Goal: Check status: Check status

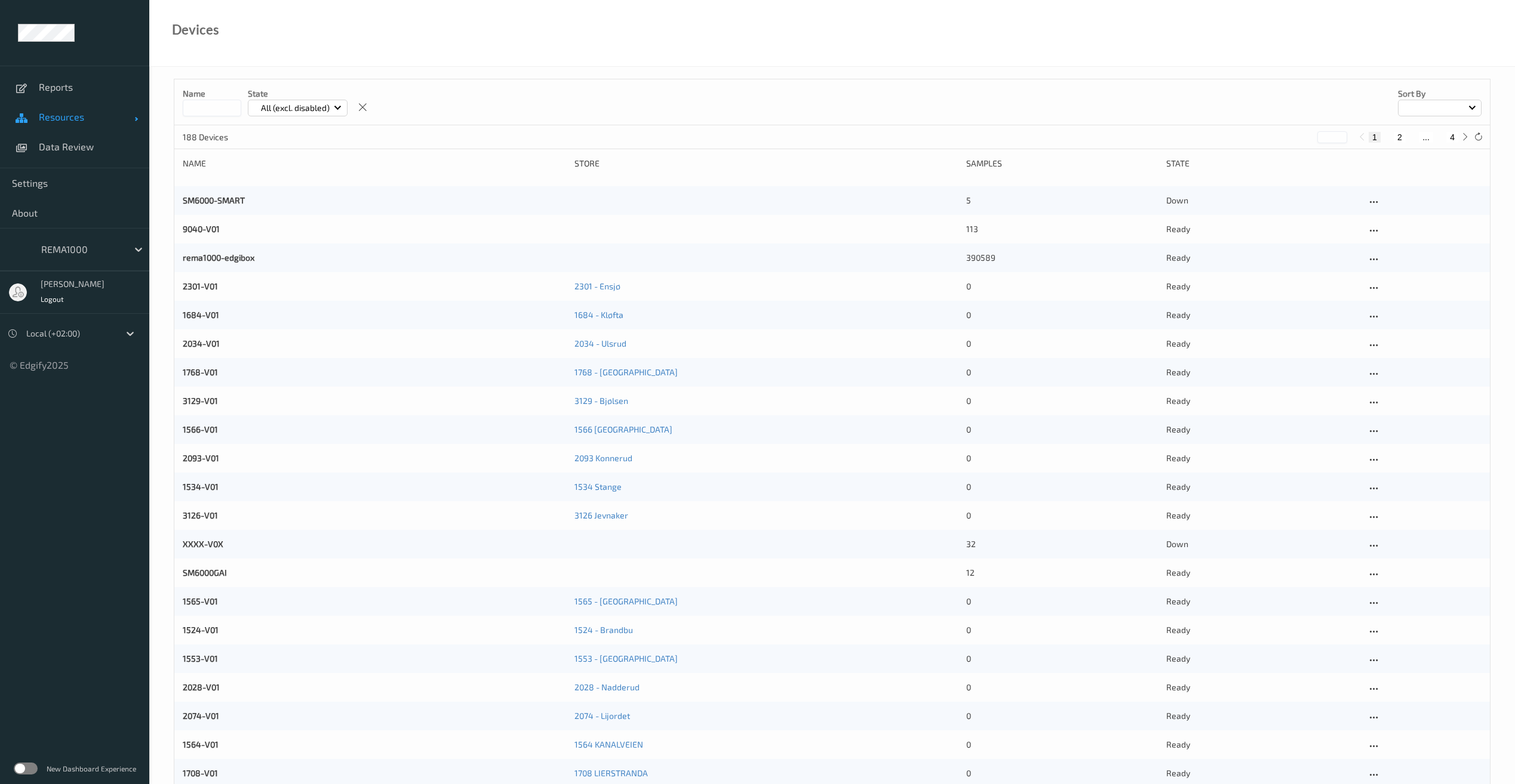
click at [52, 115] on span "Resources" at bounding box center [87, 117] width 95 height 12
click at [67, 152] on span "Devices" at bounding box center [88, 147] width 98 height 12
click at [221, 107] on input at bounding box center [212, 107] width 58 height 17
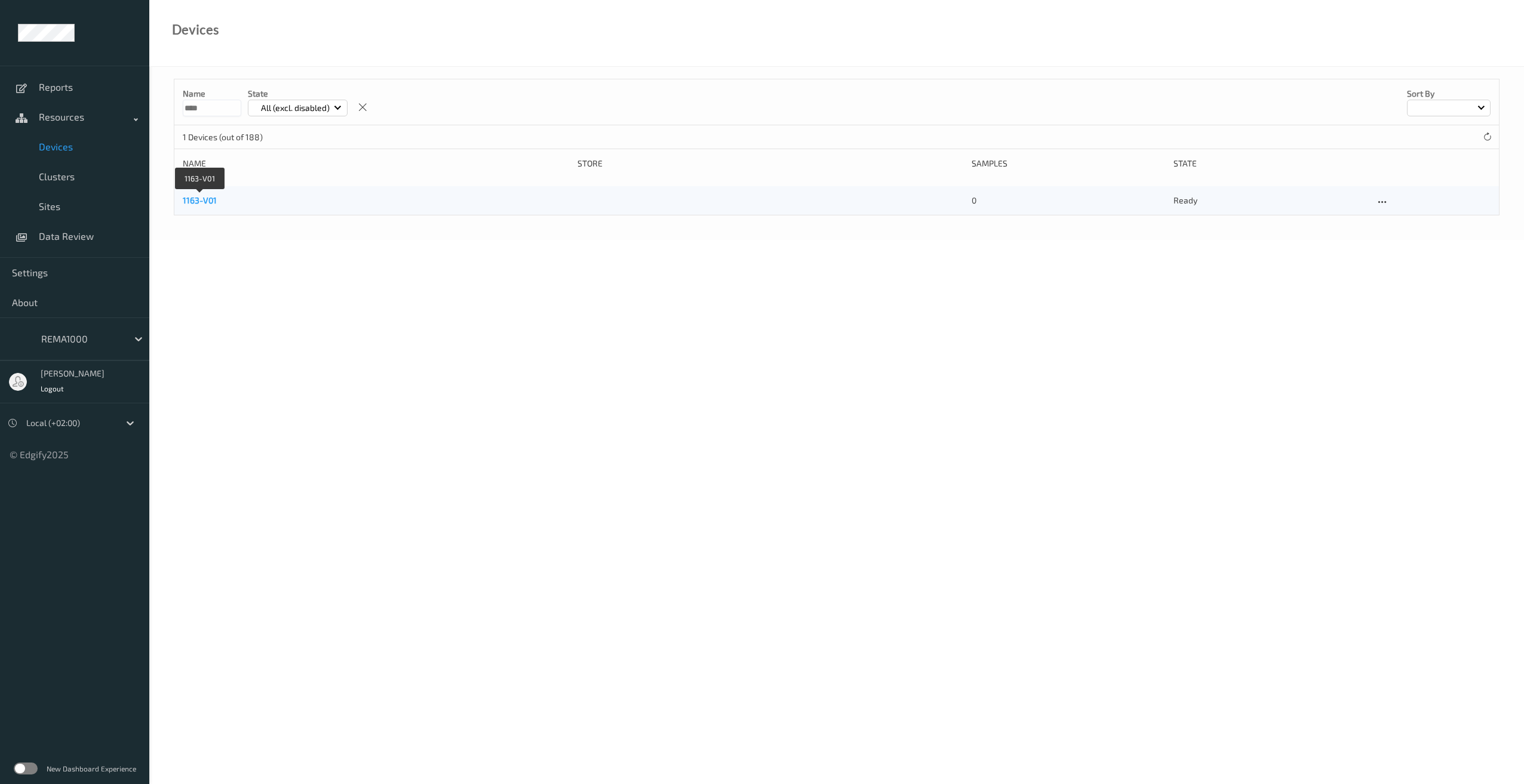
type input "****"
click at [210, 202] on link "1163-V01" at bounding box center [200, 200] width 34 height 10
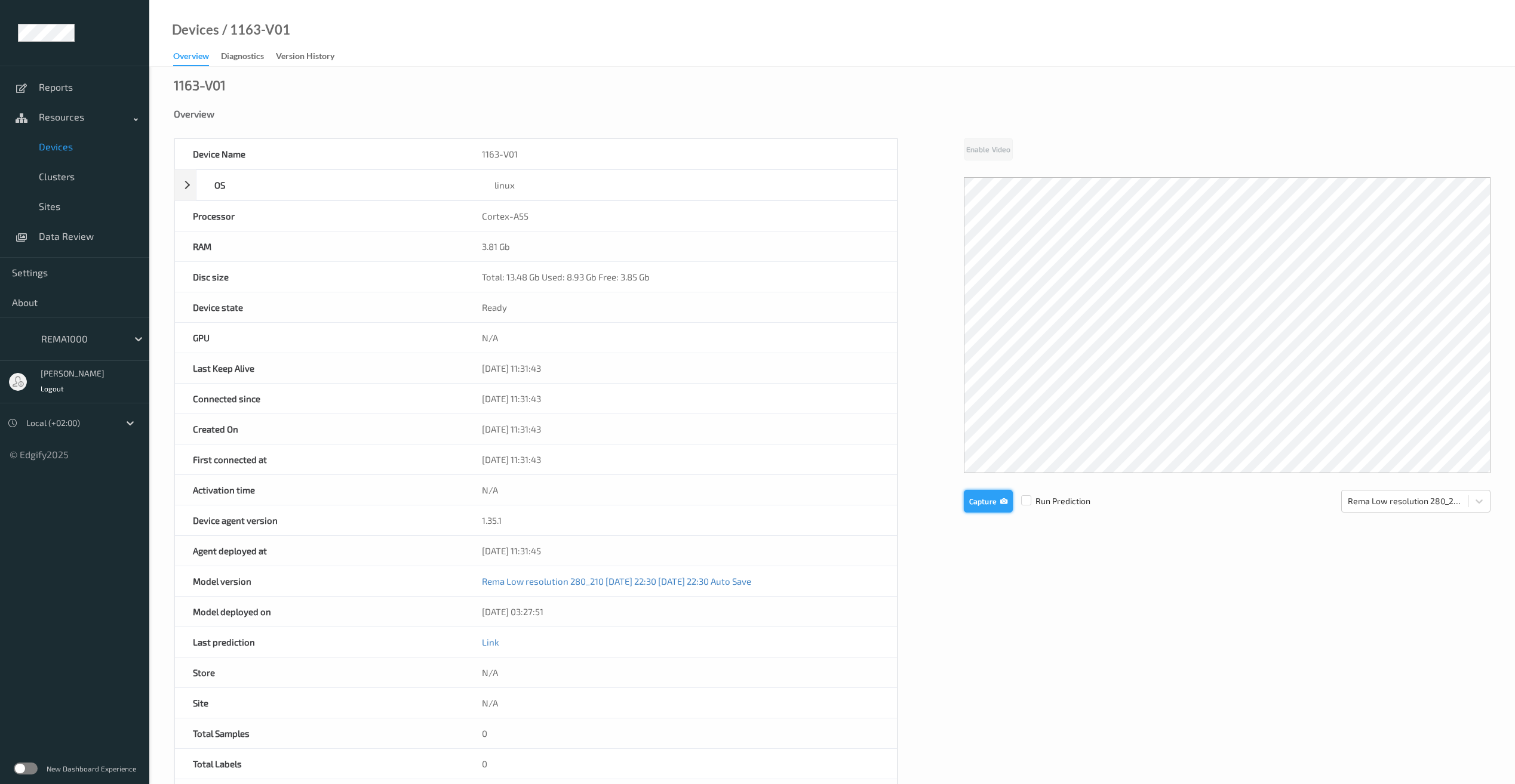
click at [975, 499] on button "Capture" at bounding box center [988, 501] width 49 height 22
click at [989, 600] on button "Capture" at bounding box center [988, 600] width 49 height 22
